Goal: Check status: Check status

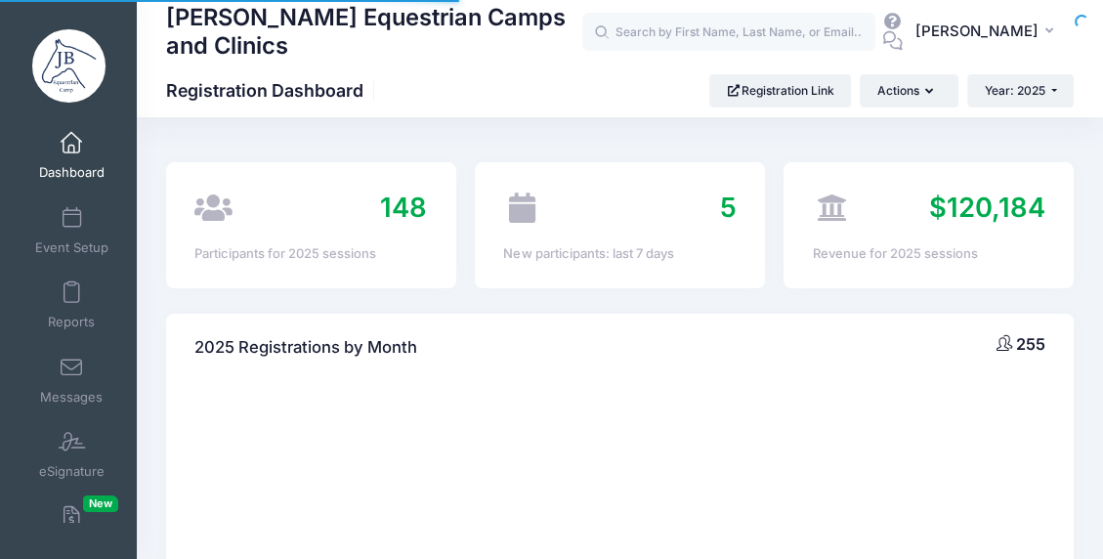
select select
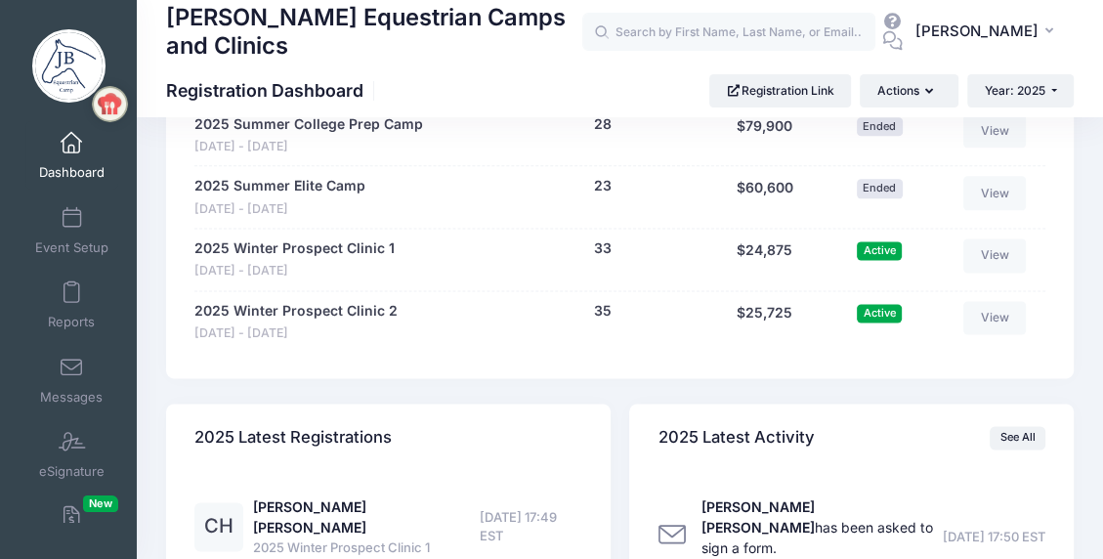
scroll to position [1953, 0]
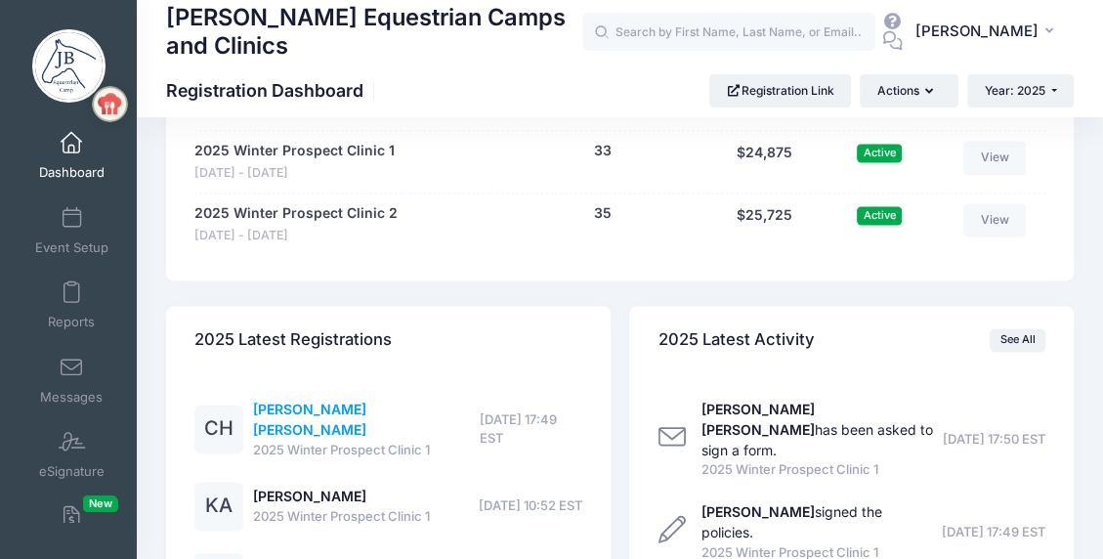
click at [284, 412] on link "[PERSON_NAME] [PERSON_NAME]" at bounding box center [309, 418] width 113 height 37
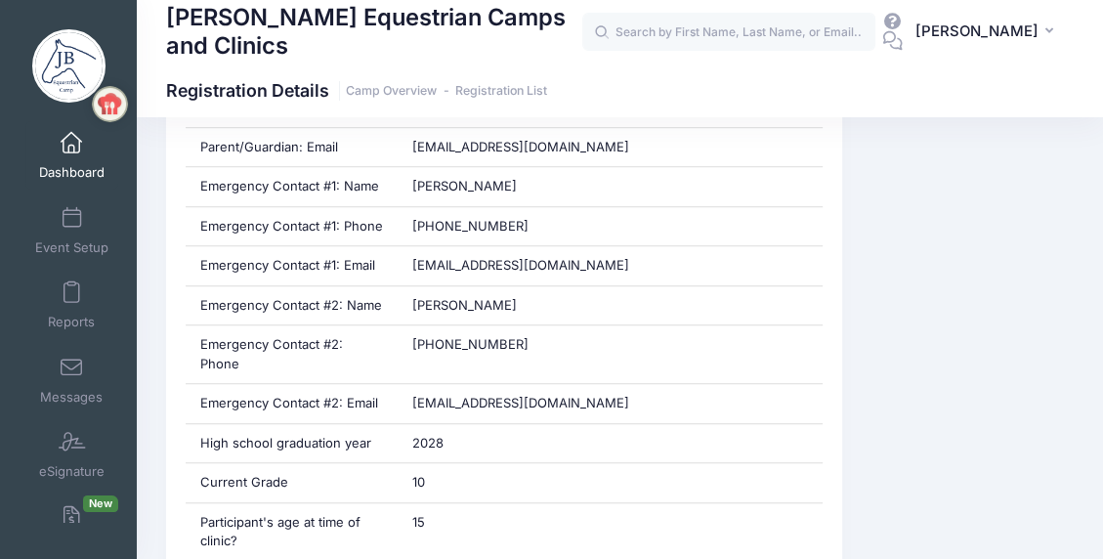
scroll to position [1074, 0]
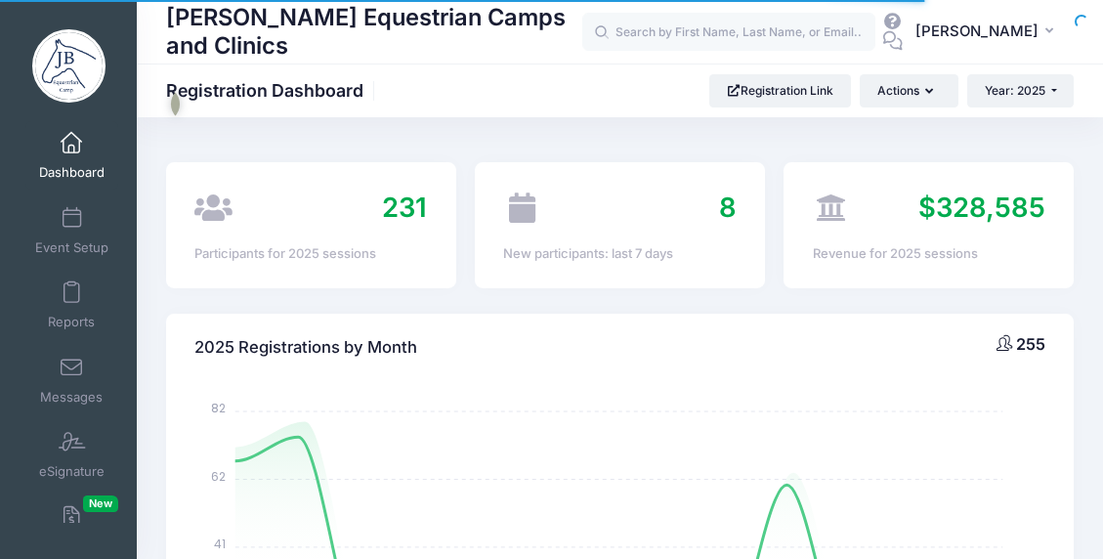
select select
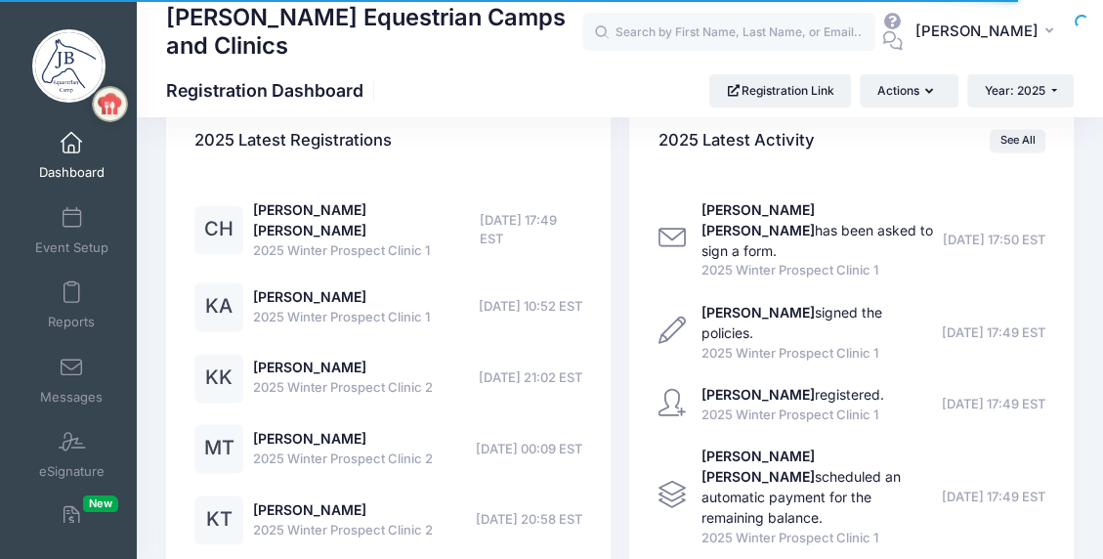
scroll to position [2132, 0]
